Goal: Information Seeking & Learning: Learn about a topic

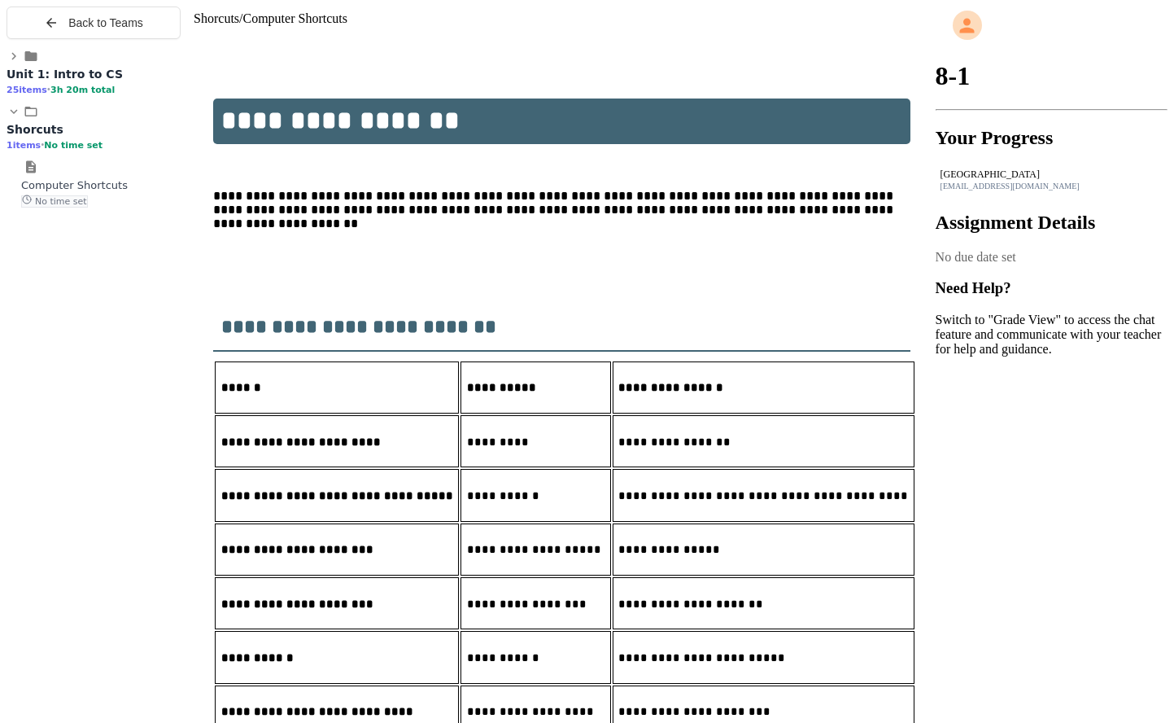
scroll to position [1041, 0]
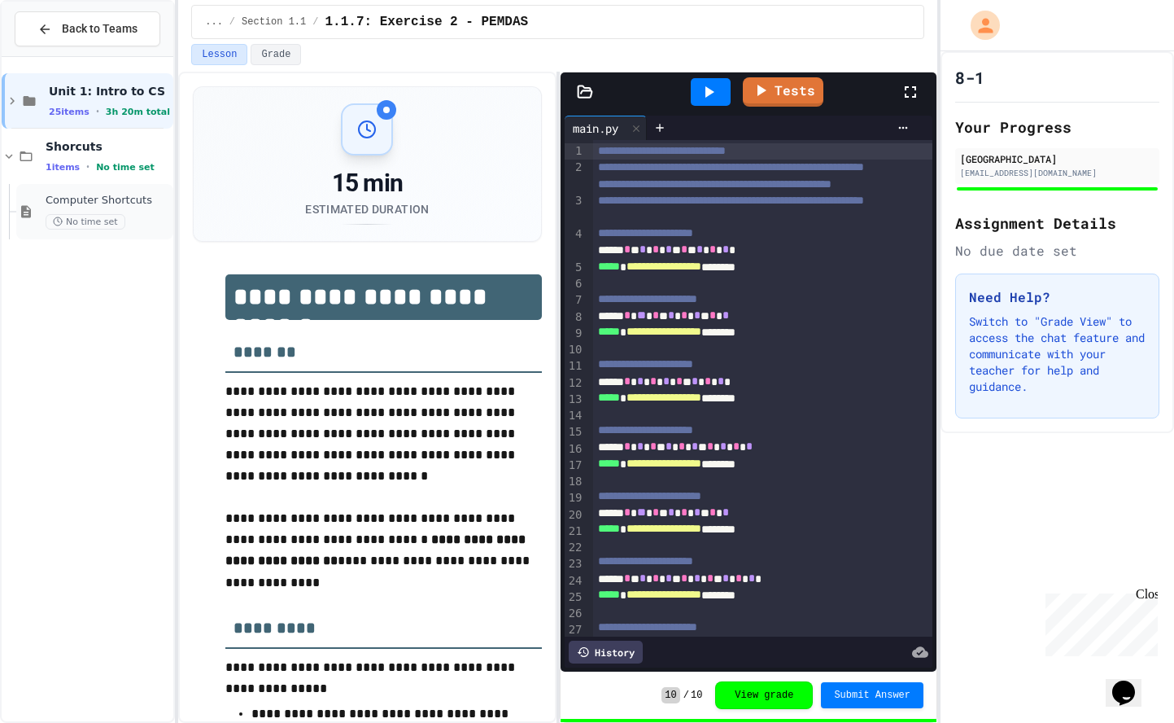
click at [136, 212] on div "Computer Shortcuts No time set" at bounding box center [108, 212] width 124 height 36
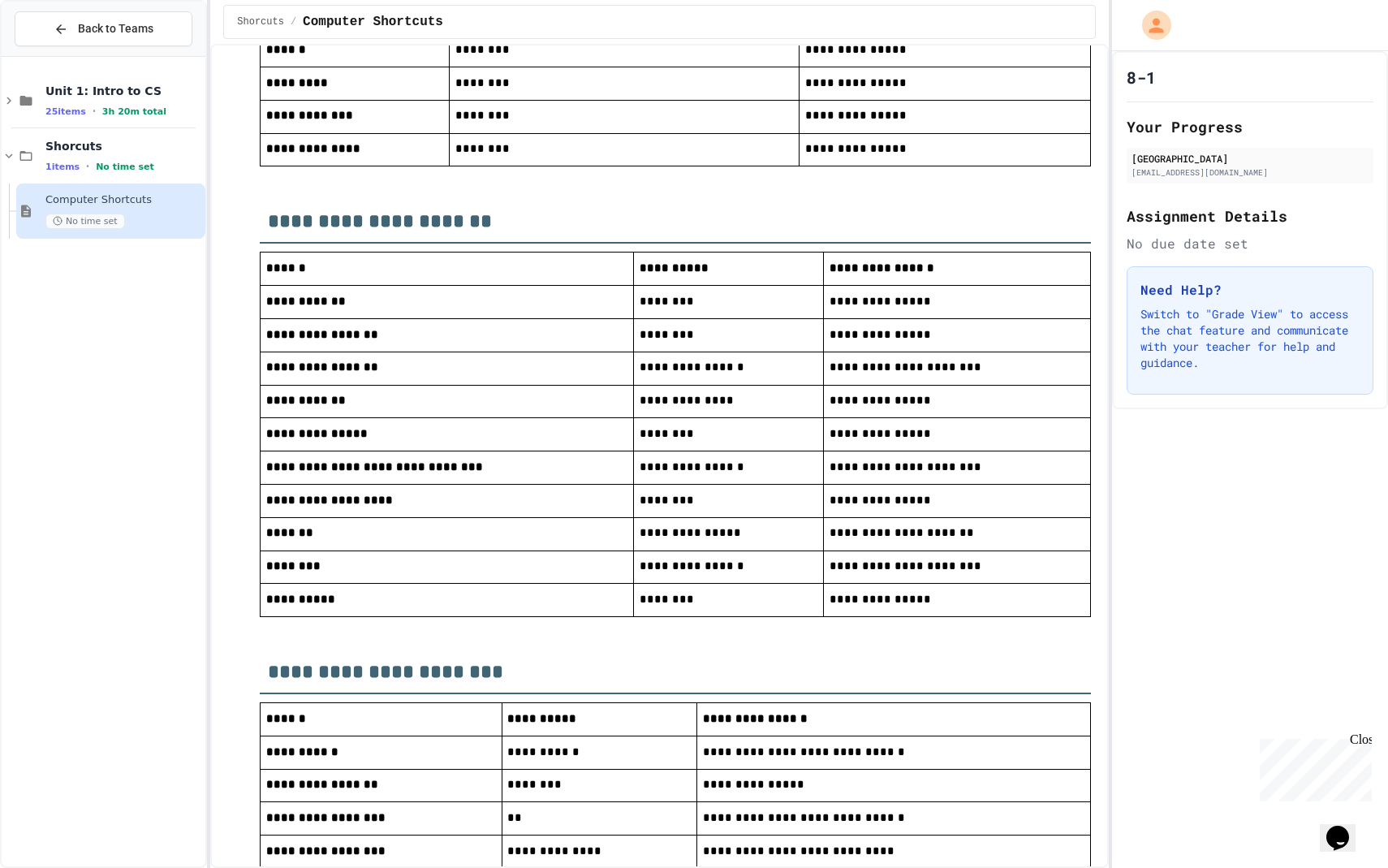
scroll to position [972, 0]
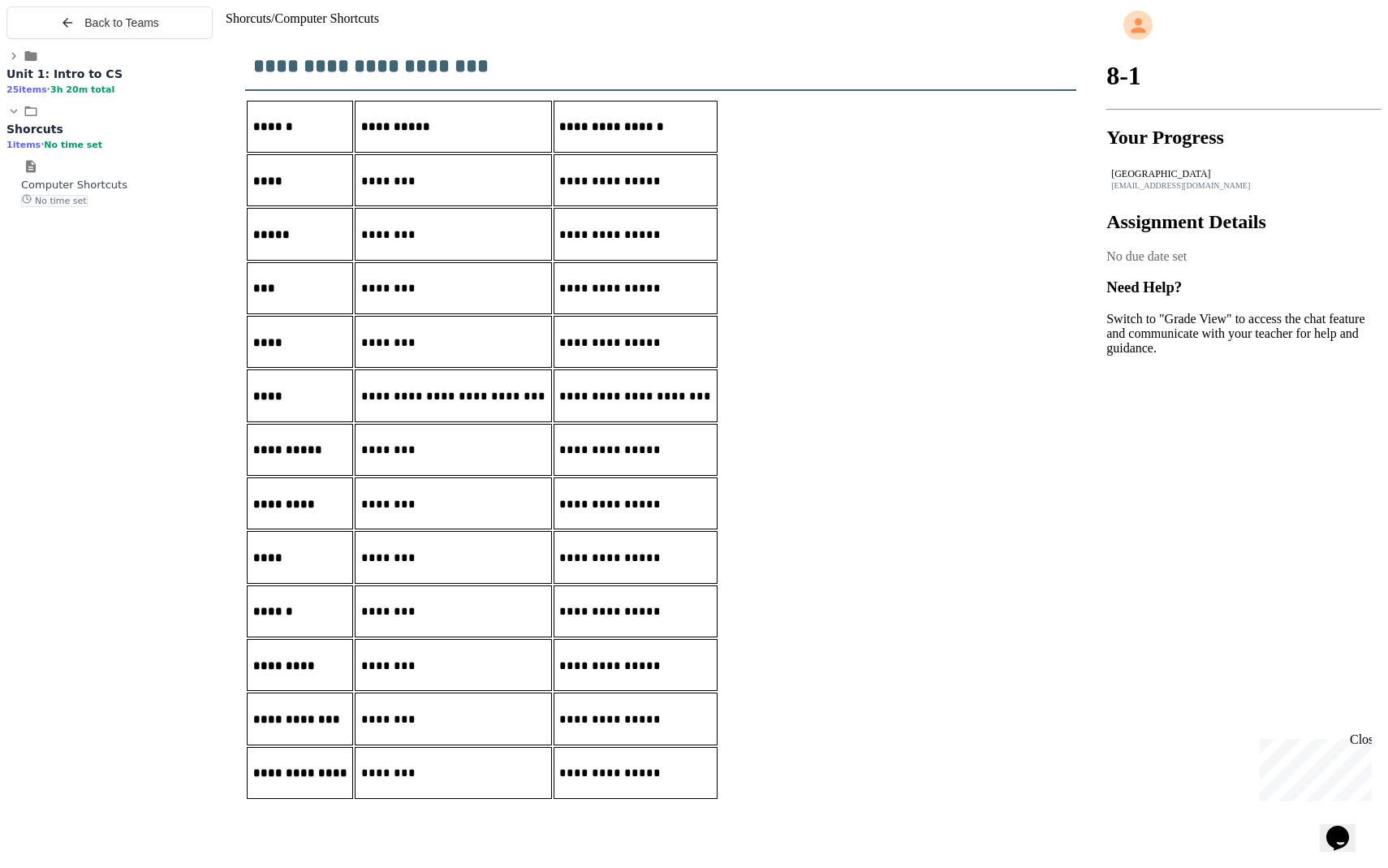
scroll to position [887, 0]
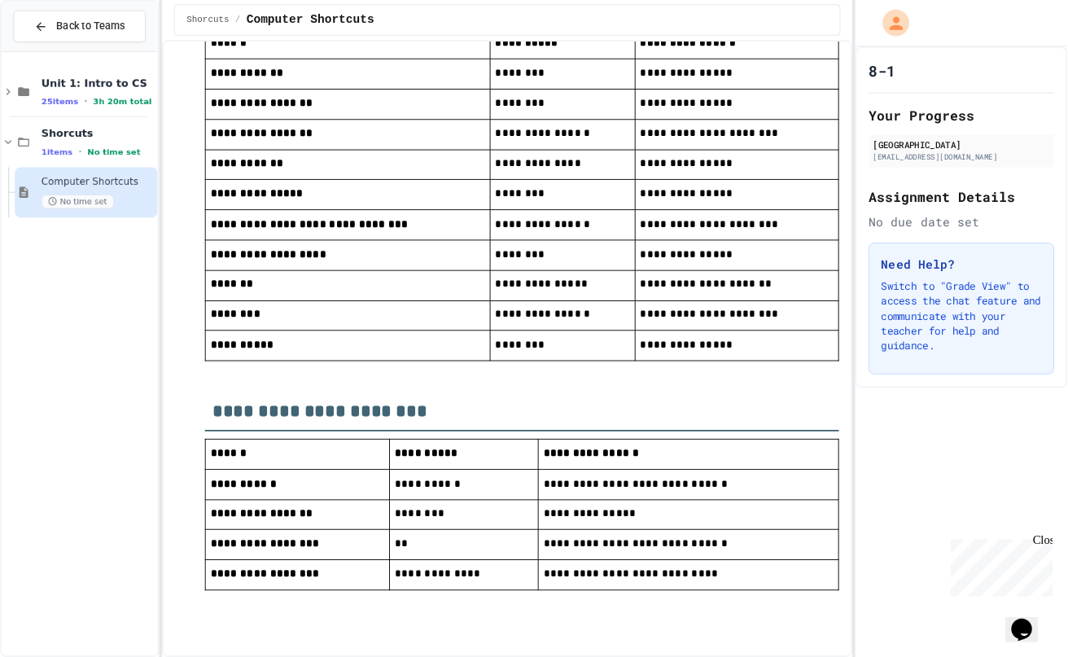
scroll to position [1222, 0]
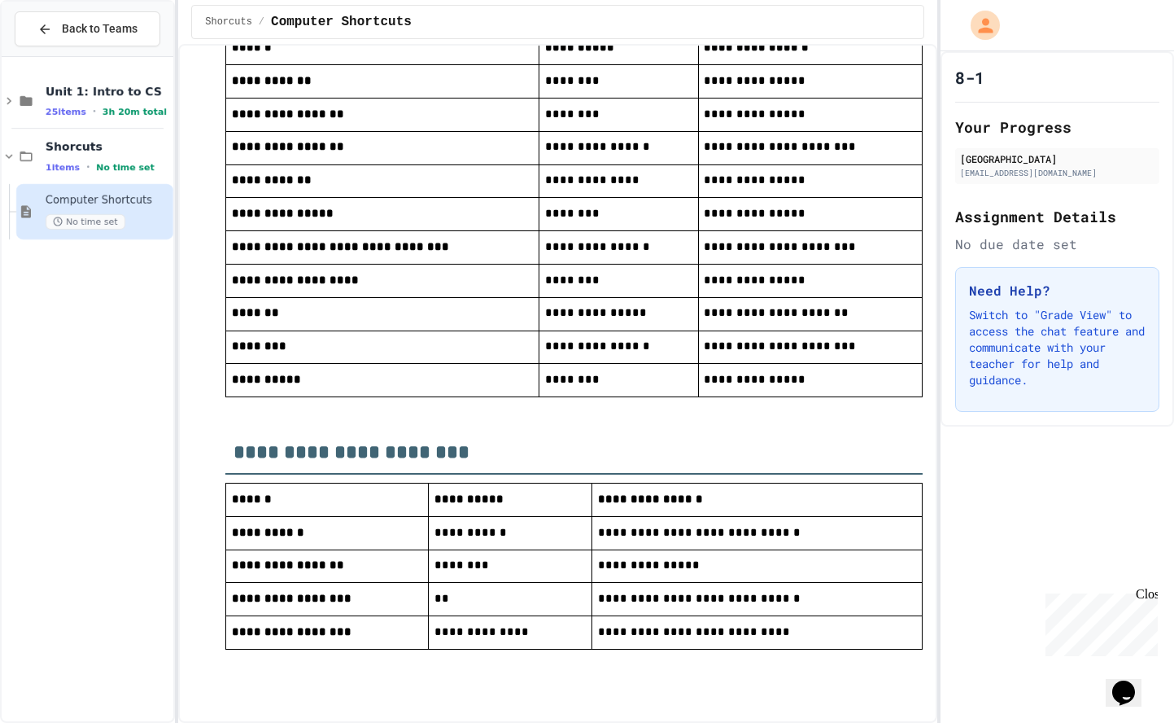
click at [161, 487] on div "Unit 1: Intro to CS 25 items • 3h 20m total Shorcuts 1 items • No time set Comp…" at bounding box center [88, 388] width 172 height 651
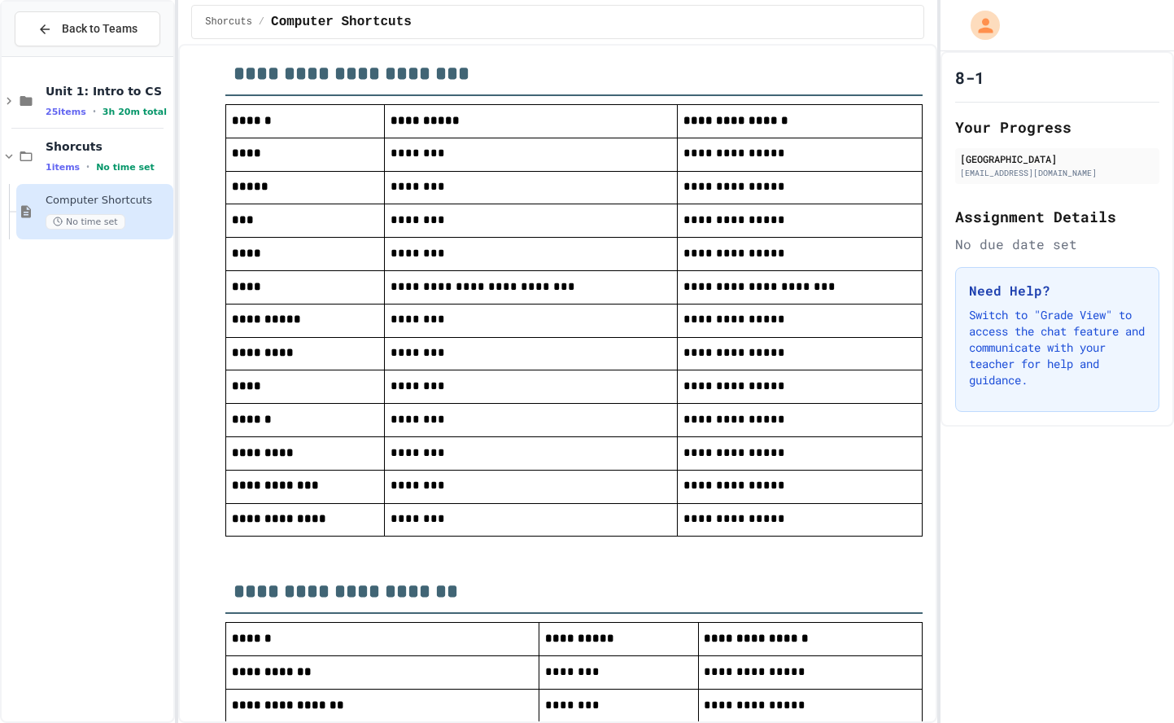
scroll to position [636, 0]
